Goal: Navigation & Orientation: Find specific page/section

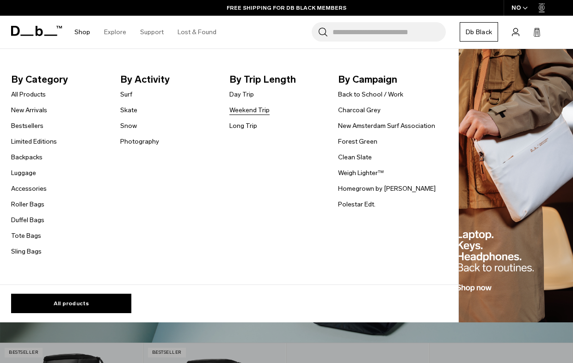
click at [247, 113] on link "Weekend Trip" at bounding box center [249, 110] width 40 height 10
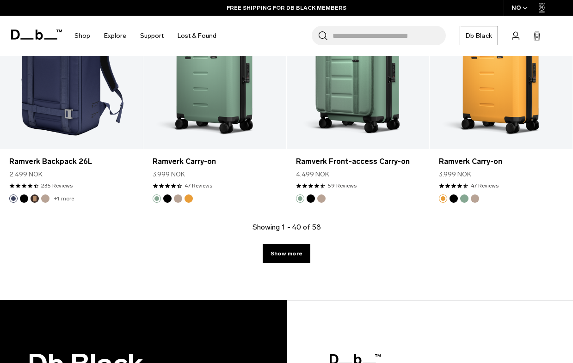
scroll to position [2496, 0]
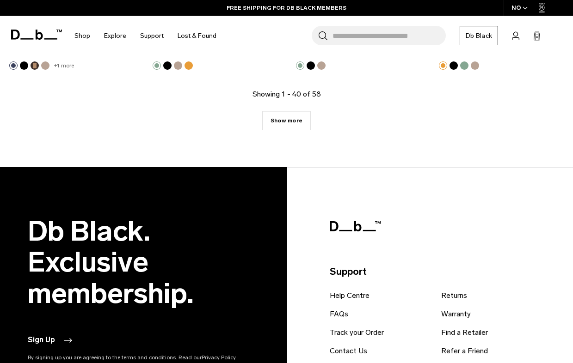
click at [296, 111] on link "Show more" at bounding box center [287, 120] width 48 height 19
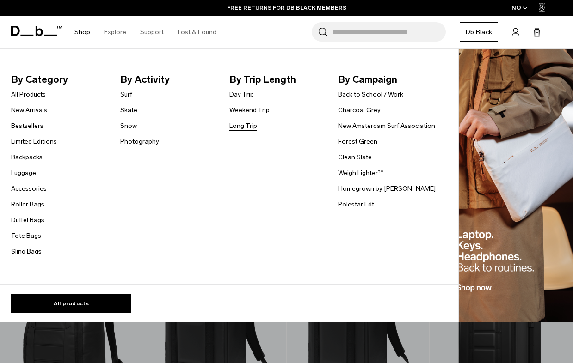
click at [257, 125] on link "Long Trip" at bounding box center [243, 126] width 28 height 10
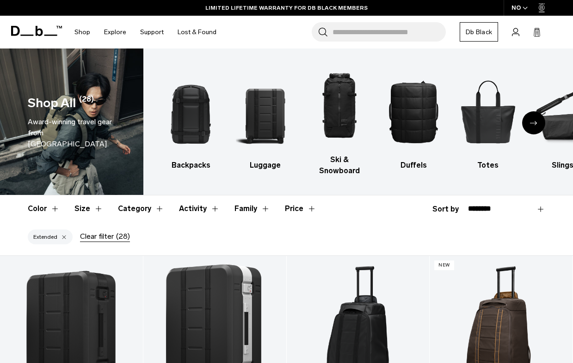
click at [533, 115] on div "Next slide" at bounding box center [533, 122] width 23 height 23
